Goal: Use online tool/utility: Utilize a website feature to perform a specific function

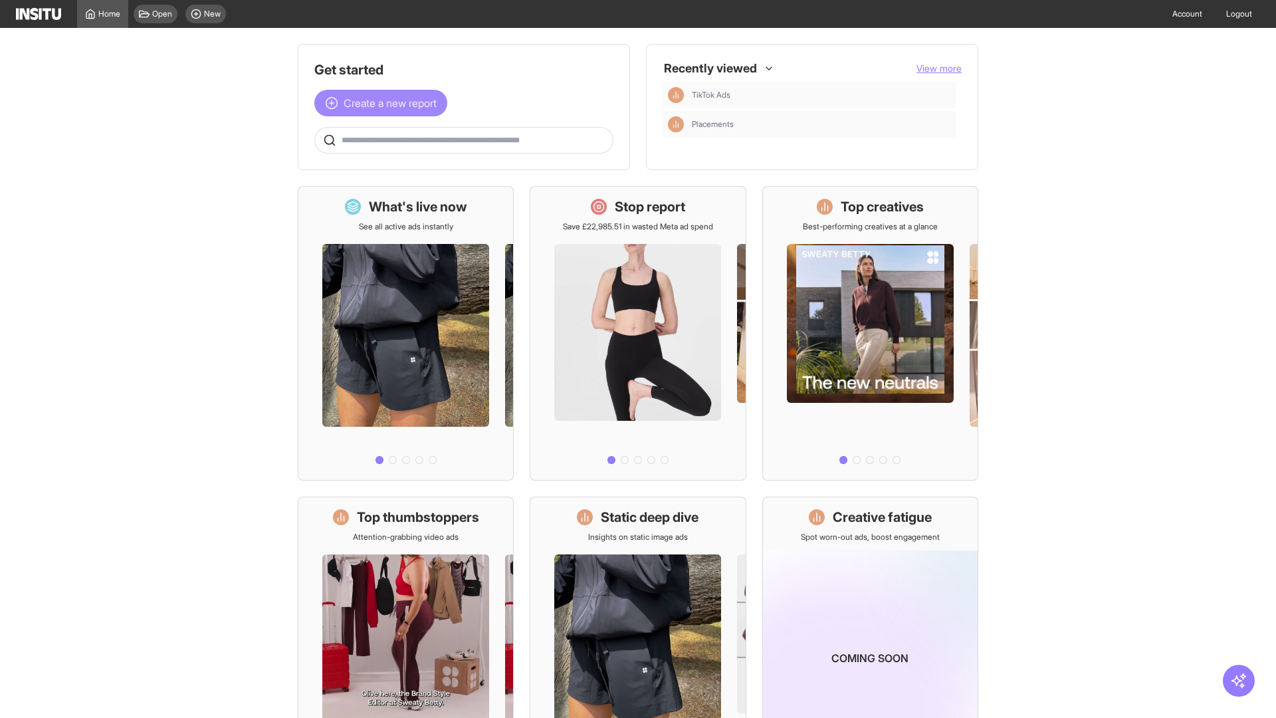
click at [384, 103] on span "Create a new report" at bounding box center [390, 103] width 93 height 16
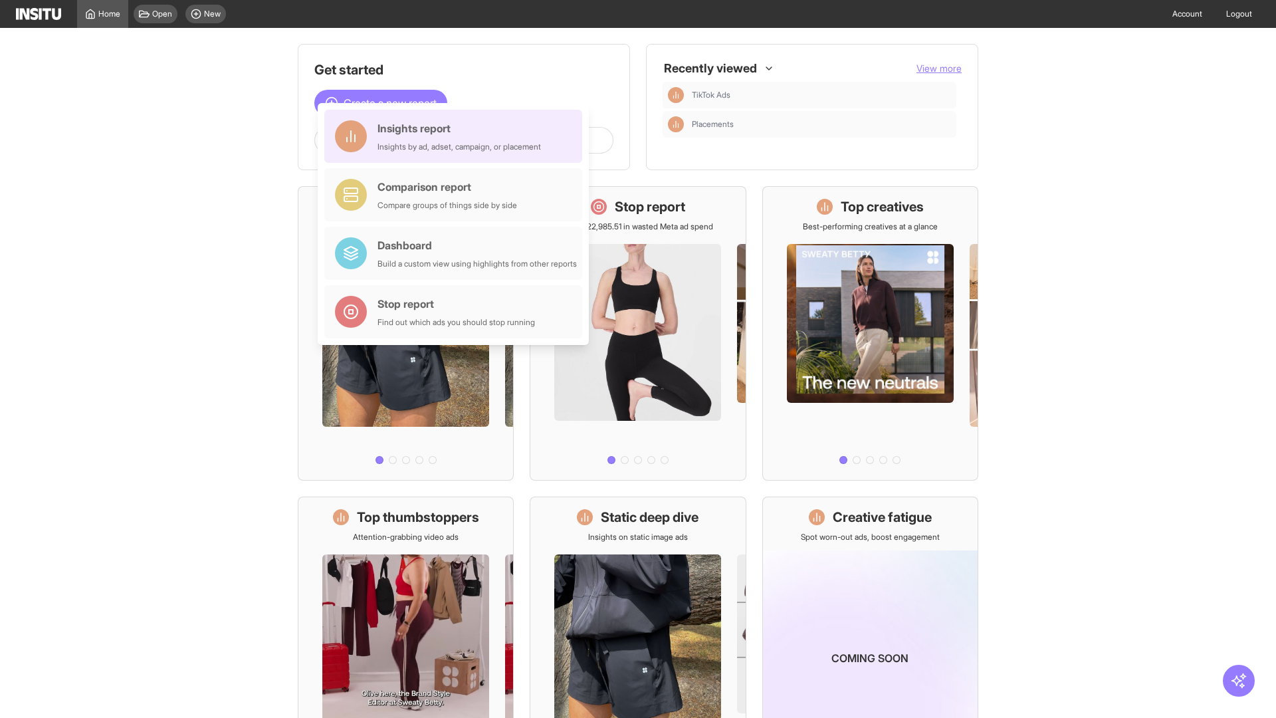
click at [457, 136] on div "Insights report Insights by ad, adset, campaign, or placement" at bounding box center [460, 136] width 164 height 32
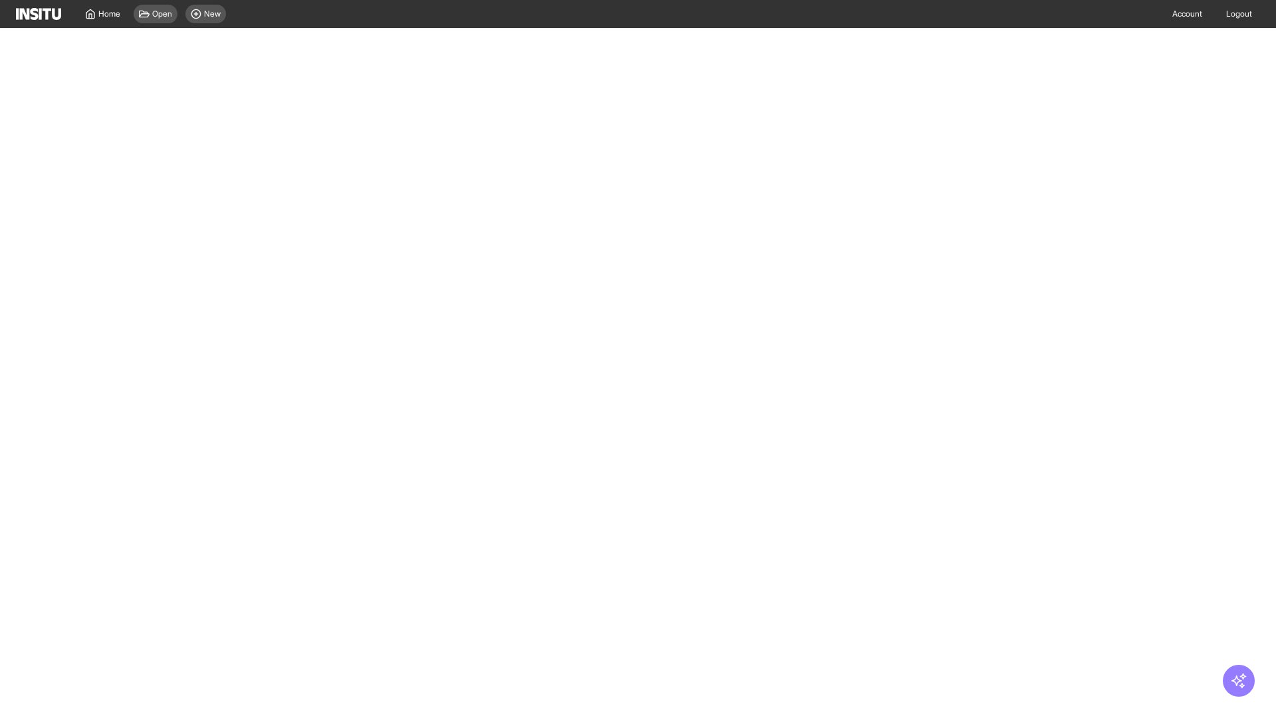
select select "**"
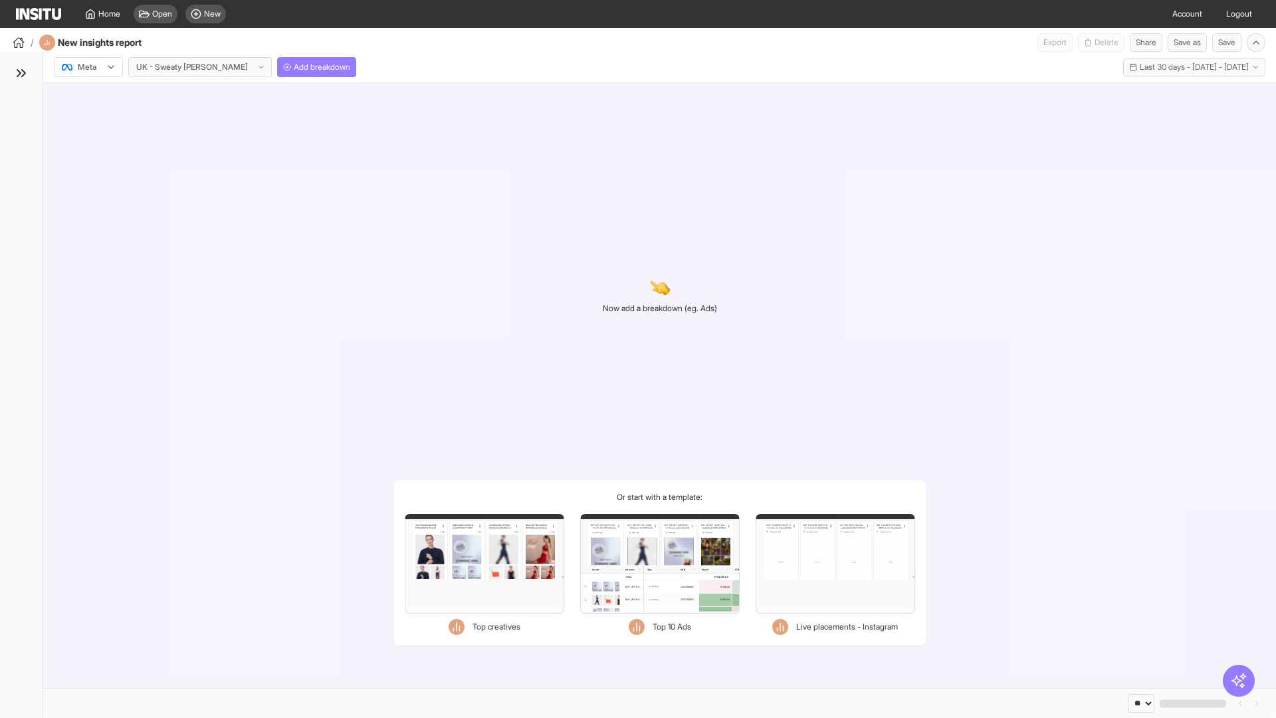
click at [88, 67] on div at bounding box center [78, 66] width 37 height 13
click at [88, 96] on span "Meta" at bounding box center [87, 96] width 18 height 12
click at [294, 67] on span "Add breakdown" at bounding box center [322, 67] width 57 height 11
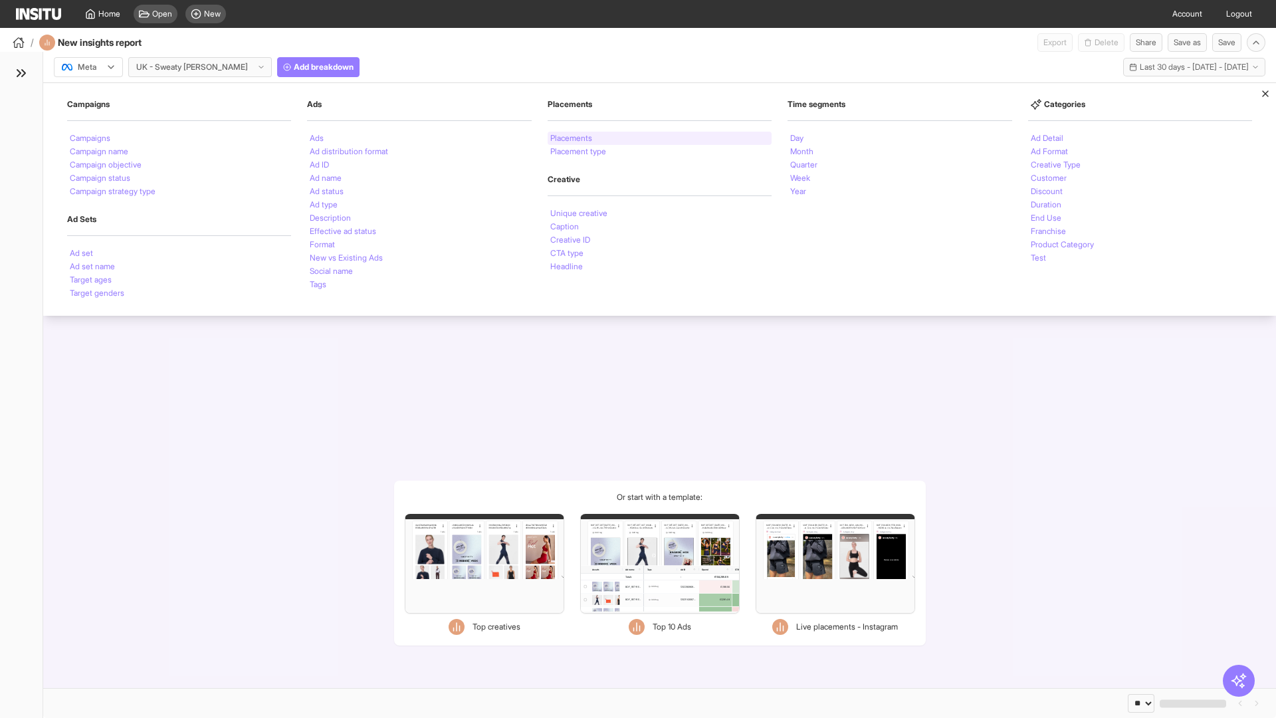
click at [572, 138] on li "Placements" at bounding box center [571, 138] width 42 height 8
